Goal: Task Accomplishment & Management: Complete application form

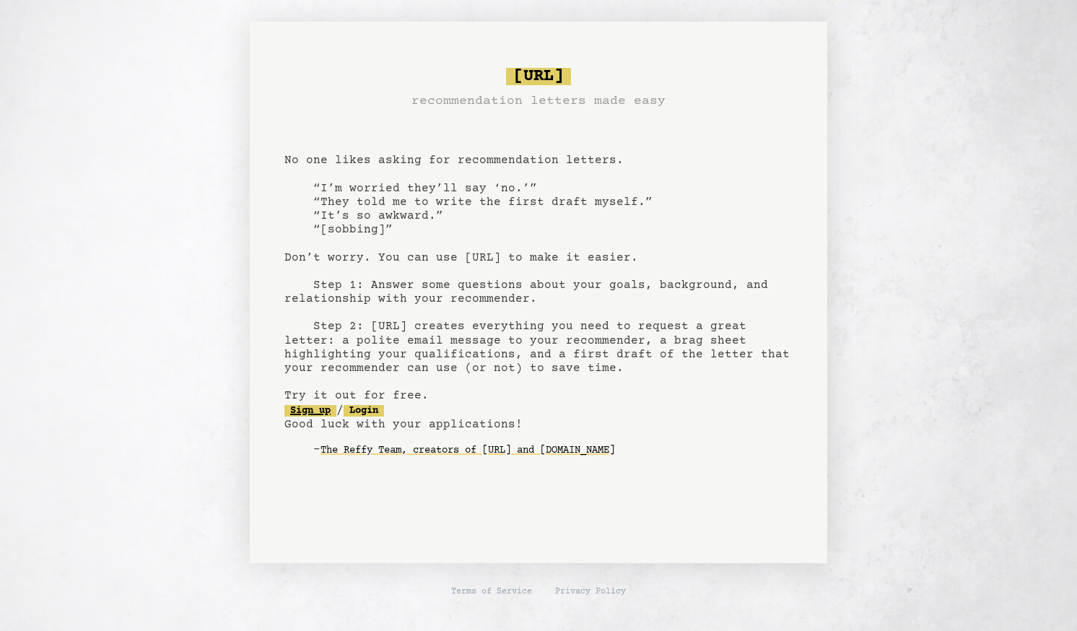
click at [309, 406] on link "Sign up" at bounding box center [310, 411] width 52 height 12
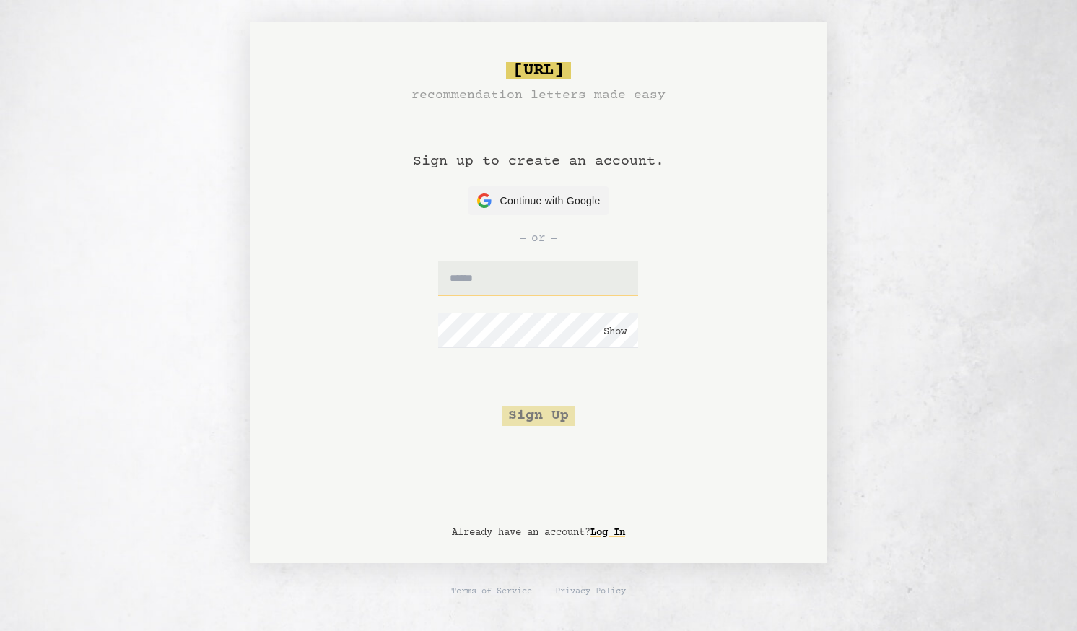
click at [495, 275] on input "text" at bounding box center [538, 278] width 200 height 35
type input "**********"
click at [546, 414] on button "Sign Up" at bounding box center [538, 416] width 72 height 20
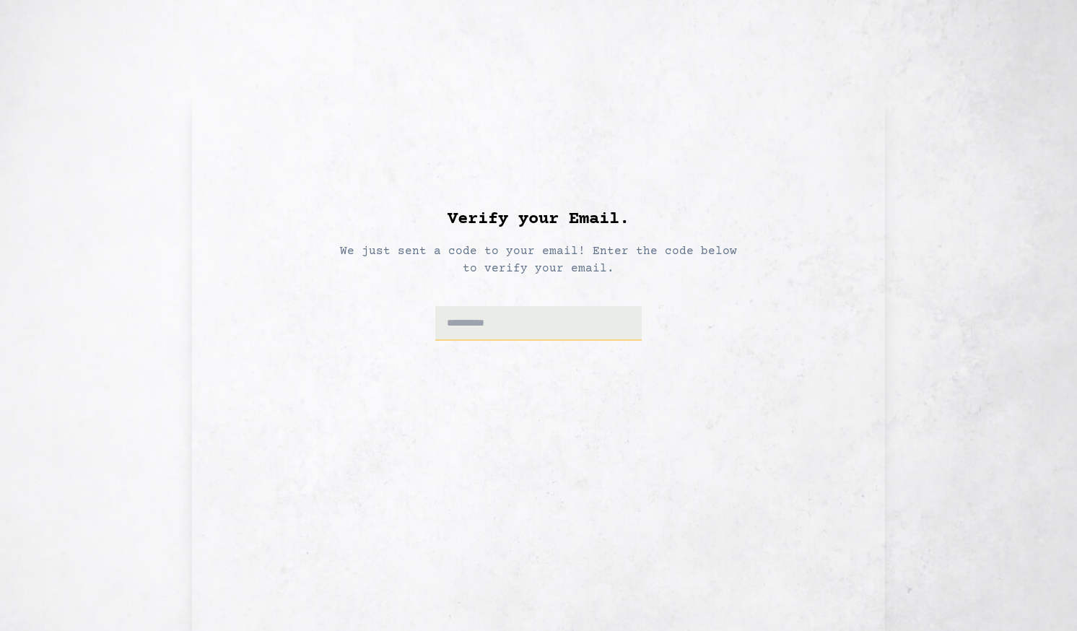
click at [549, 325] on input at bounding box center [538, 323] width 207 height 35
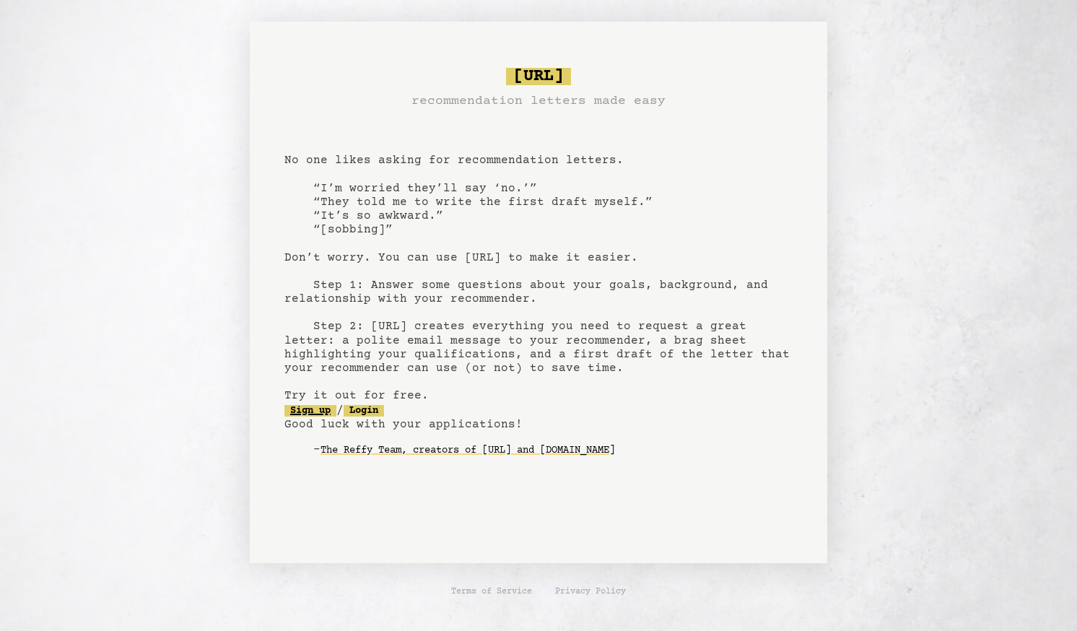
click at [315, 410] on link "Sign up" at bounding box center [310, 411] width 52 height 12
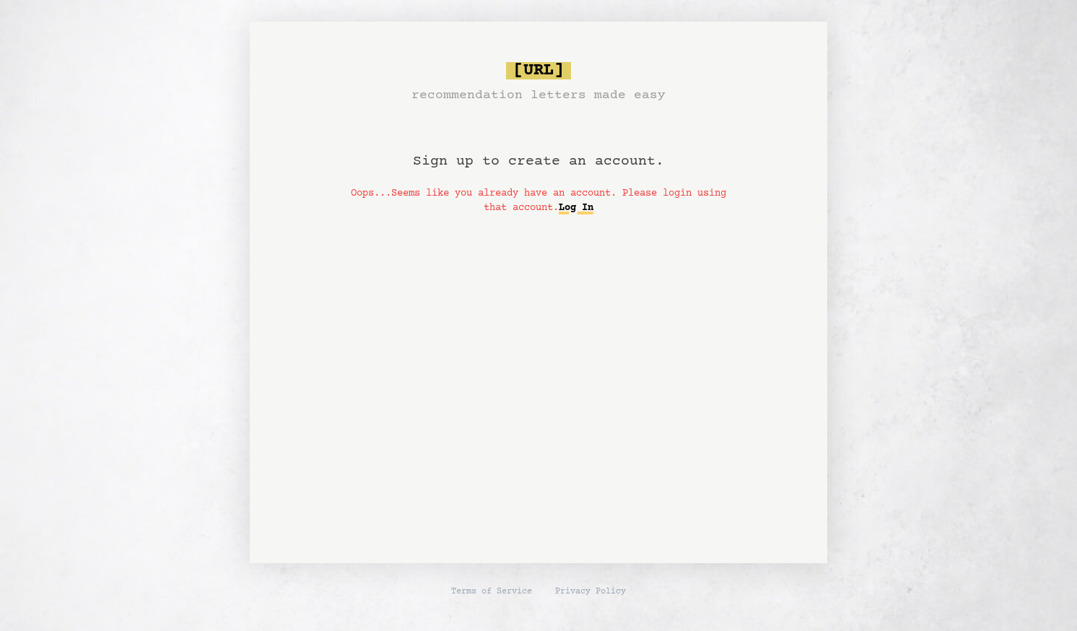
click at [593, 205] on link "Log In" at bounding box center [576, 207] width 35 height 23
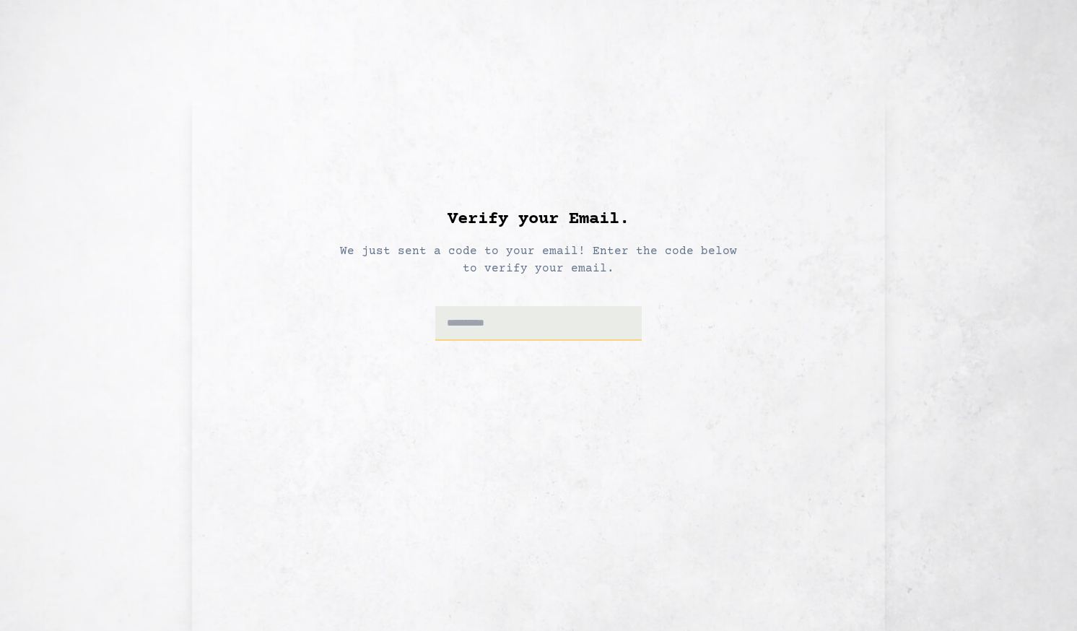
click at [504, 340] on input at bounding box center [538, 323] width 207 height 35
drag, startPoint x: 103, startPoint y: 1, endPoint x: 64, endPoint y: 280, distance: 282.1
click at [64, 280] on div "Verify your Email. We just sent a code to your email! Enter the code below to v…" at bounding box center [538, 315] width 1039 height 631
click at [481, 326] on input at bounding box center [538, 323] width 207 height 35
type input "******"
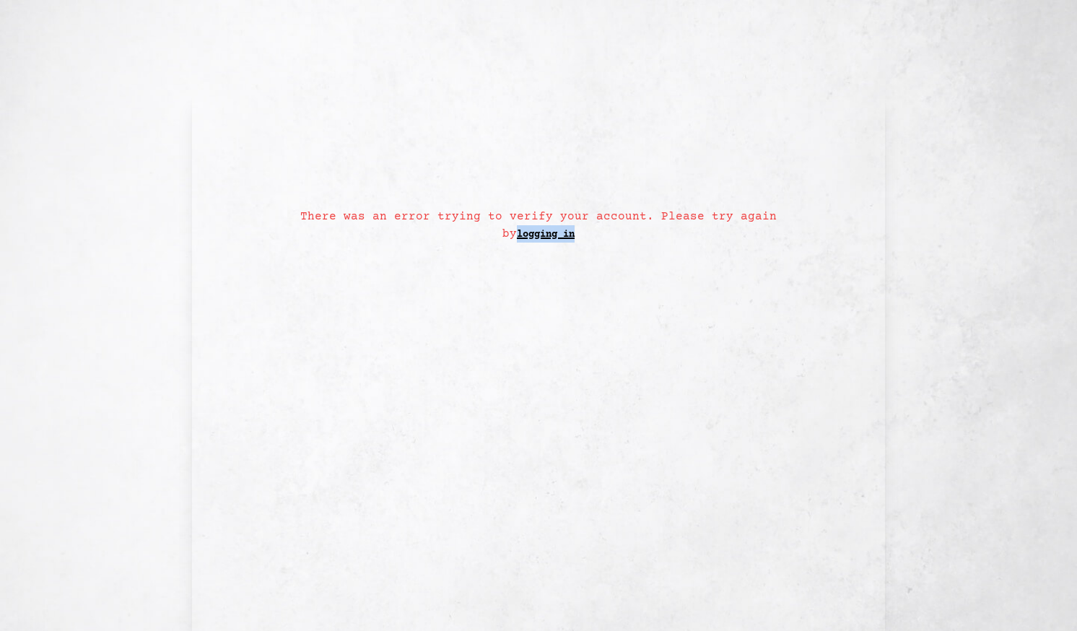
drag, startPoint x: 481, startPoint y: 326, endPoint x: 589, endPoint y: 245, distance: 135.6
click at [589, 245] on div "There was an error trying to verify your account. Please try again by logging in" at bounding box center [539, 361] width 518 height 492
click at [523, 297] on div "There was an error trying to verify your account. Please try again by logging in" at bounding box center [539, 361] width 518 height 492
click at [531, 234] on link "logging in" at bounding box center [546, 234] width 58 height 23
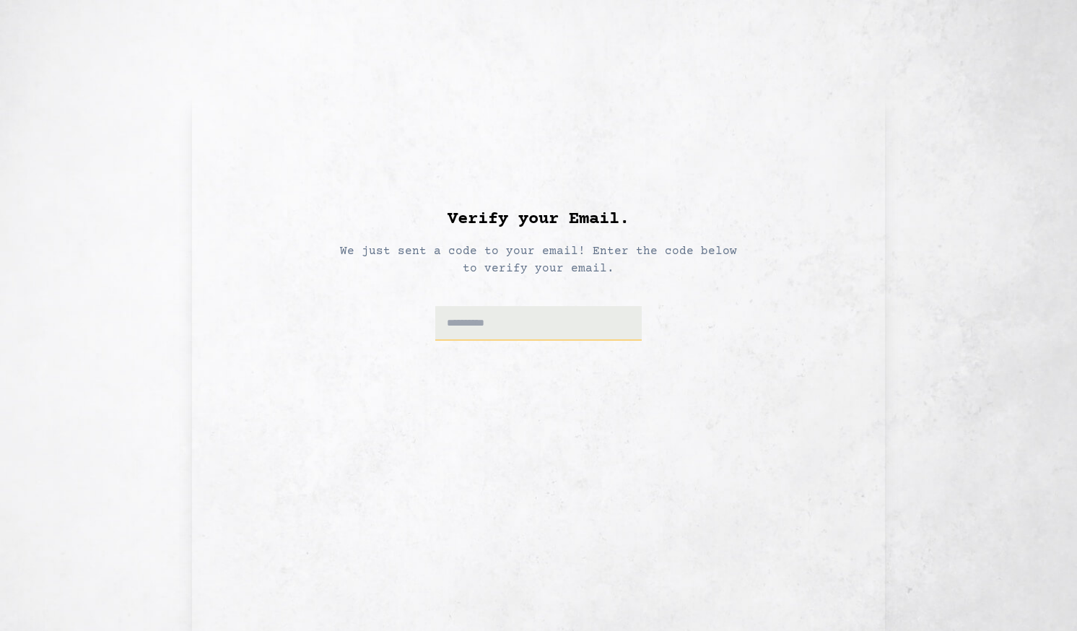
click at [507, 331] on input at bounding box center [538, 323] width 207 height 35
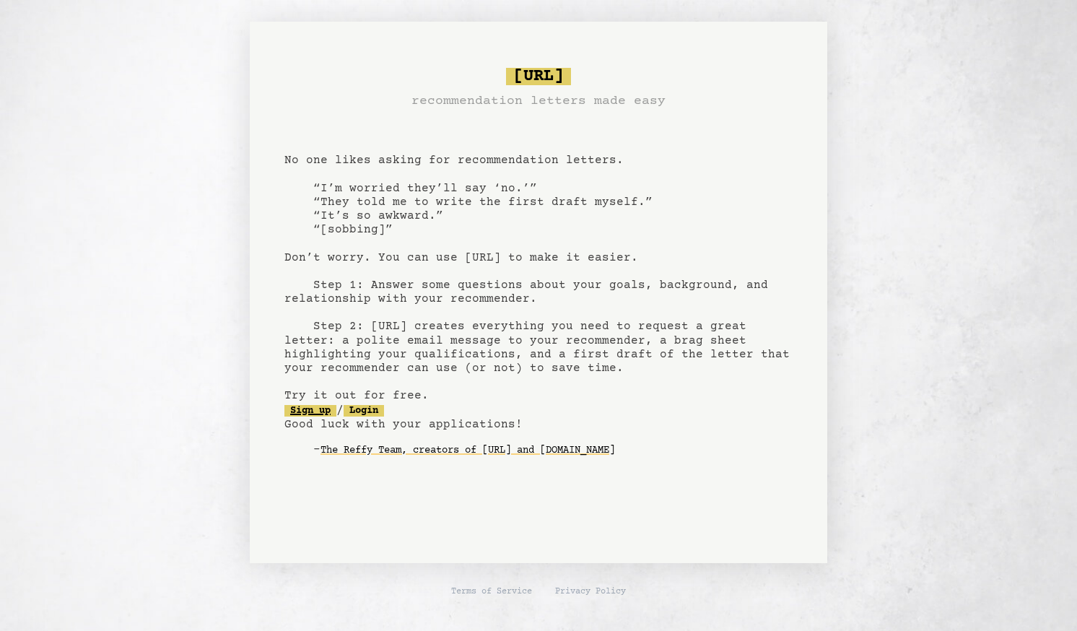
click at [315, 411] on link "Sign up" at bounding box center [310, 411] width 52 height 12
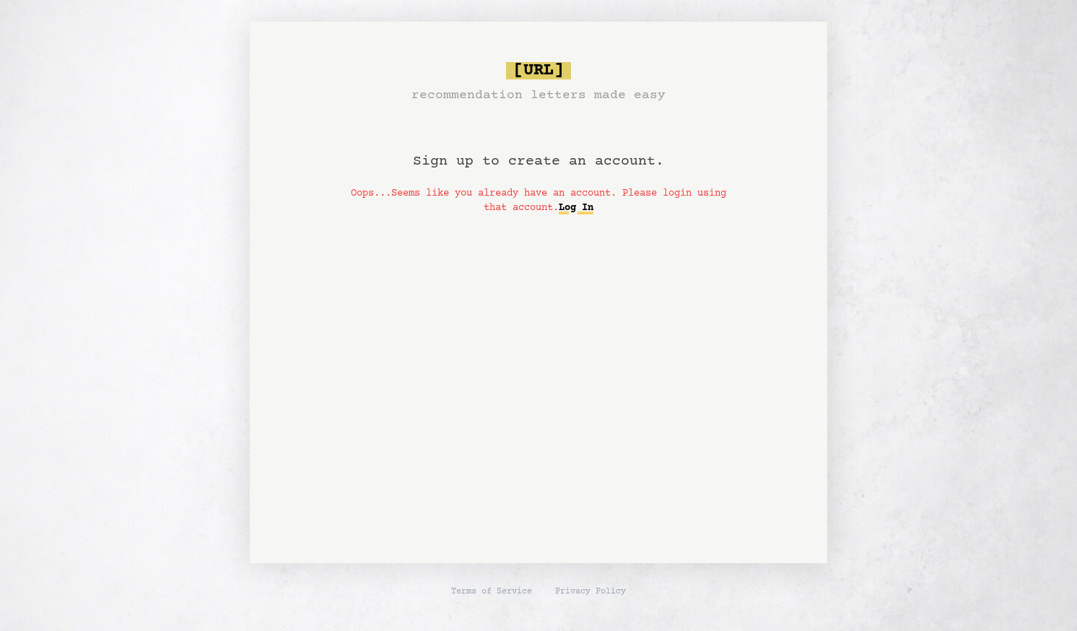
click at [593, 212] on link "Log In" at bounding box center [576, 207] width 35 height 23
